Goal: Navigation & Orientation: Find specific page/section

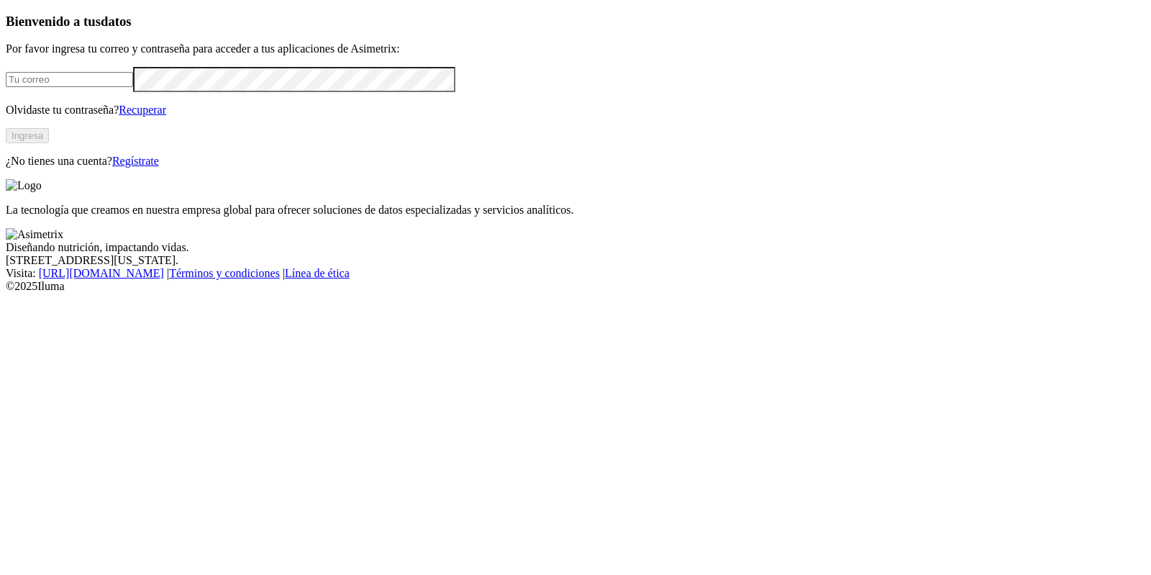
type input "[PERSON_NAME][EMAIL_ADDRESS][PERSON_NAME][DOMAIN_NAME]"
click at [49, 143] on button "Ingresa" at bounding box center [27, 135] width 43 height 15
